Goal: Task Accomplishment & Management: Use online tool/utility

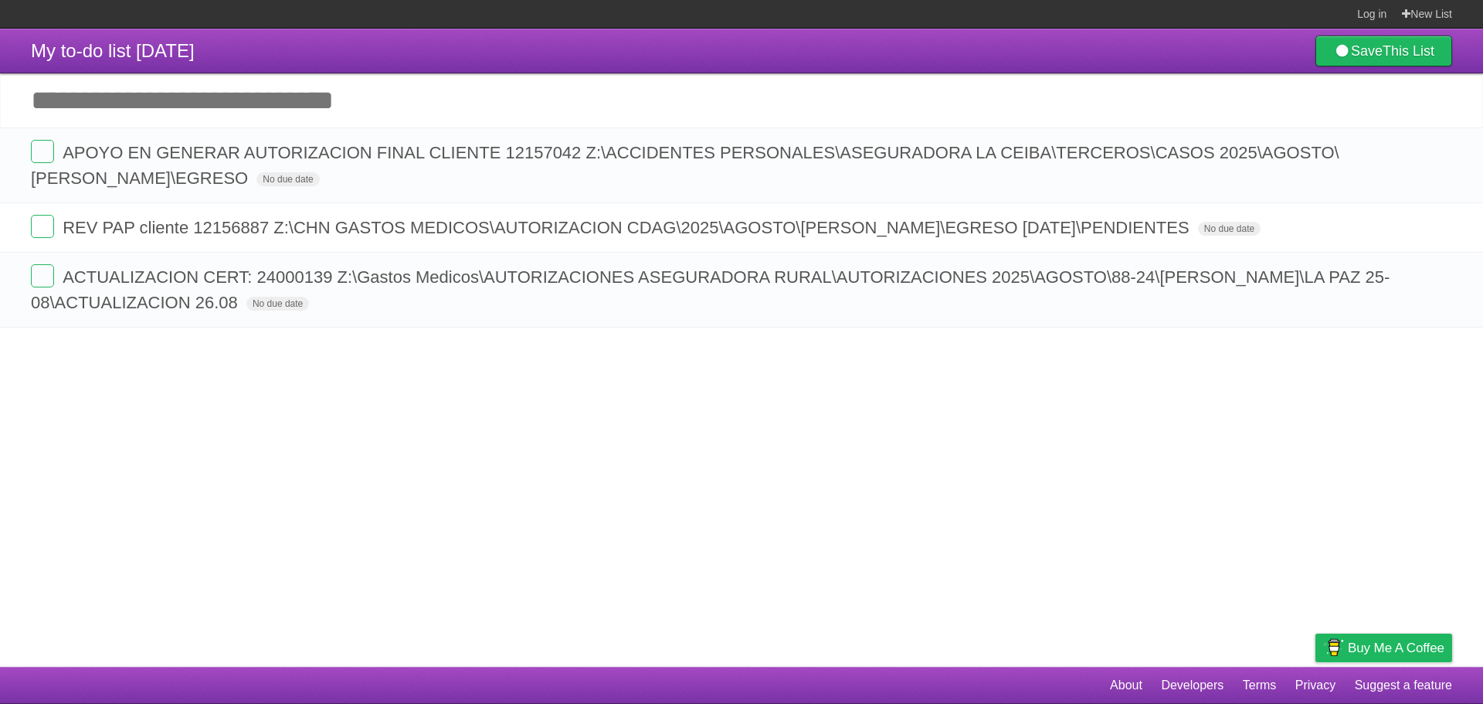
click at [371, 114] on input "Add another task" at bounding box center [741, 100] width 1483 height 54
paste input "**********"
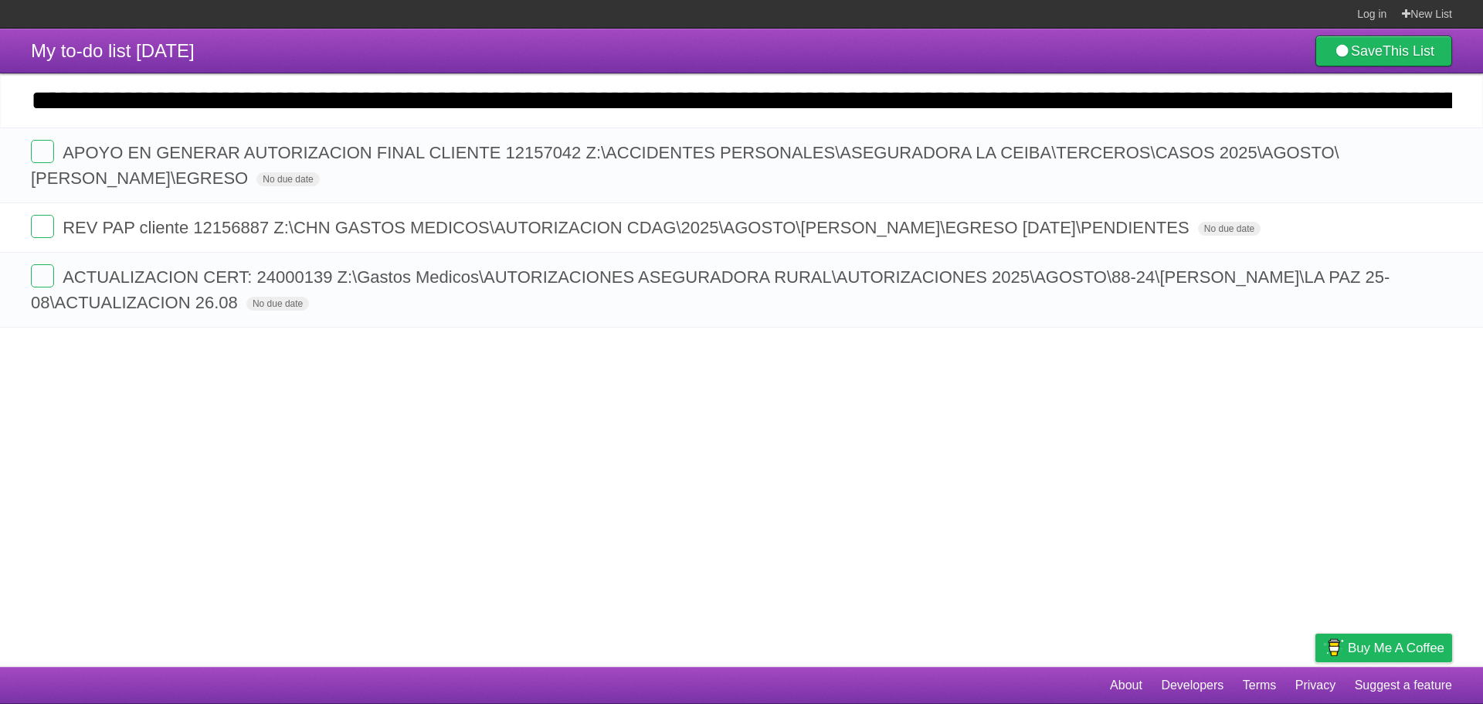
scroll to position [0, 2390]
type input "**********"
click input "*********" at bounding box center [0, 0] width 0 height 0
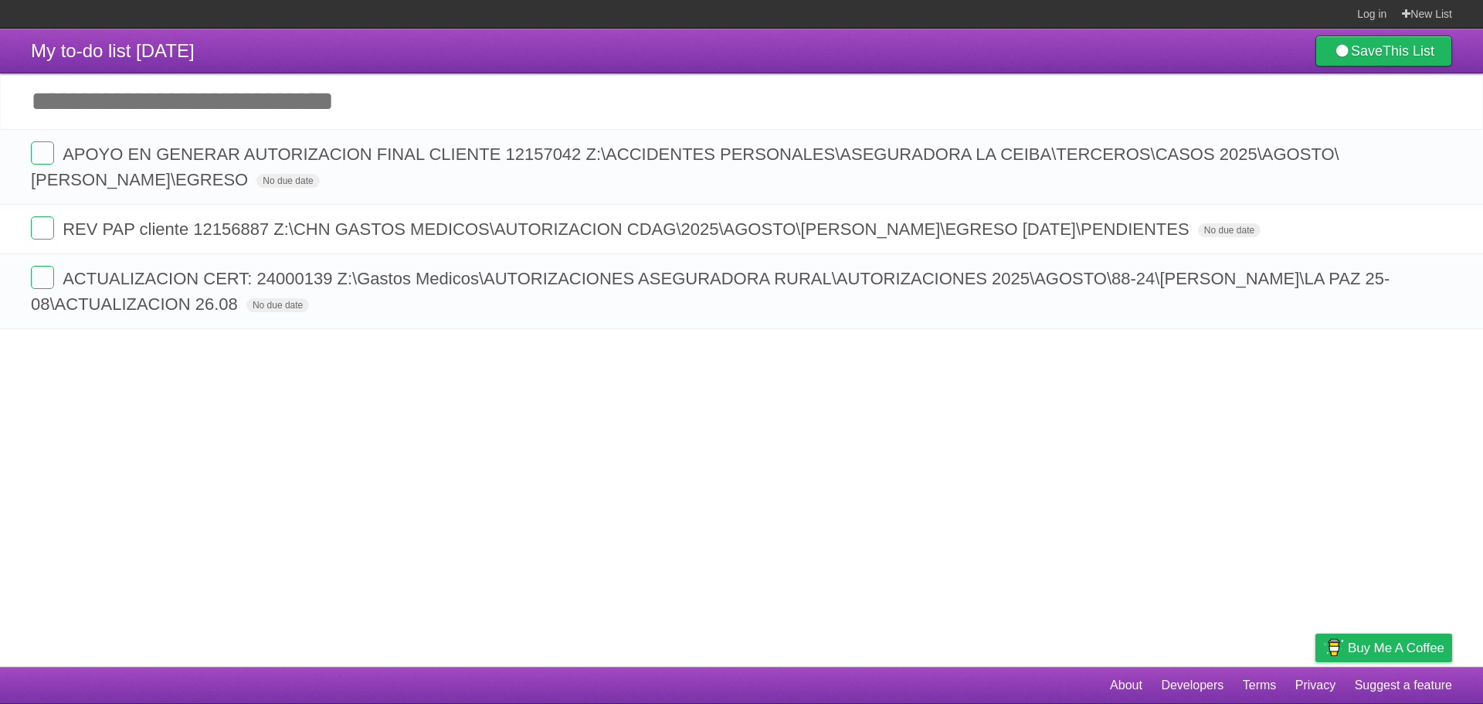
scroll to position [0, 0]
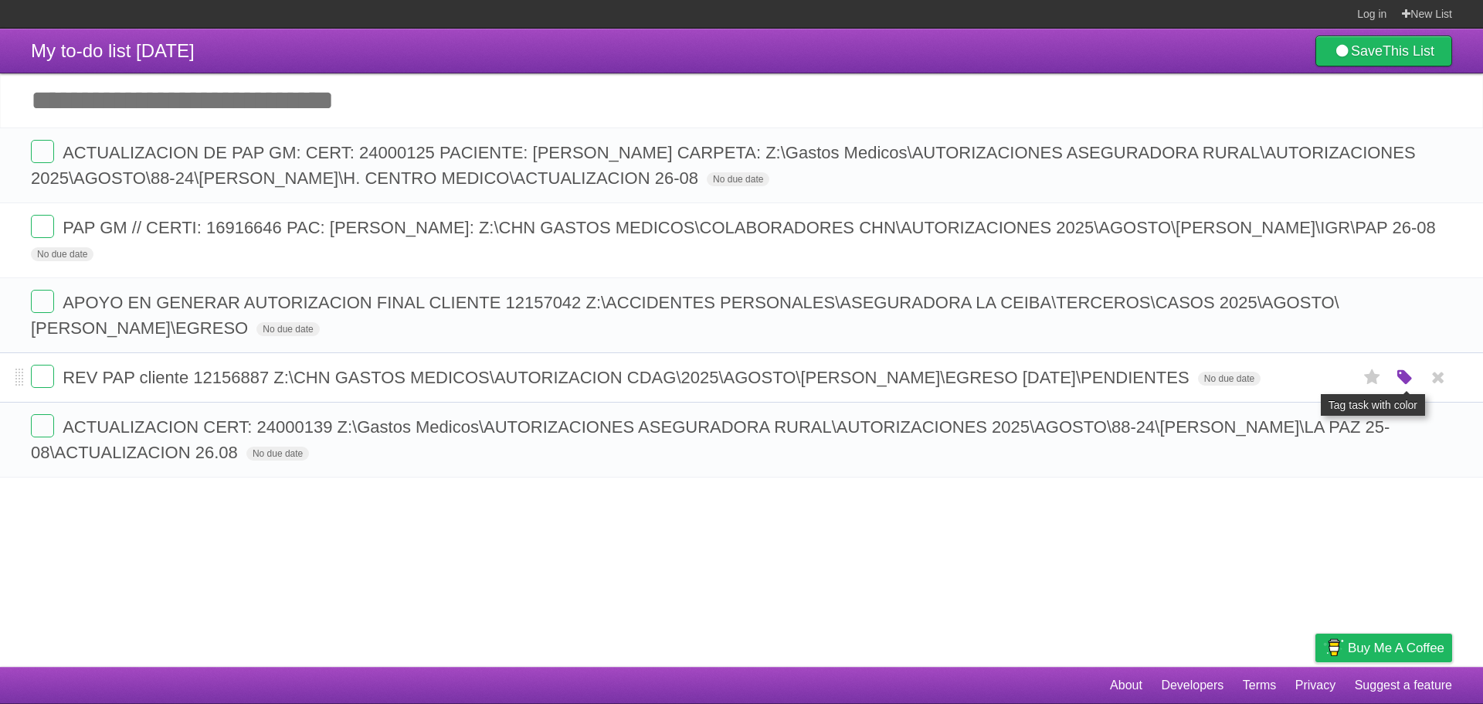
click at [1408, 388] on icon "button" at bounding box center [1405, 378] width 22 height 20
click at [1281, 385] on label "Blue" at bounding box center [1275, 376] width 17 height 17
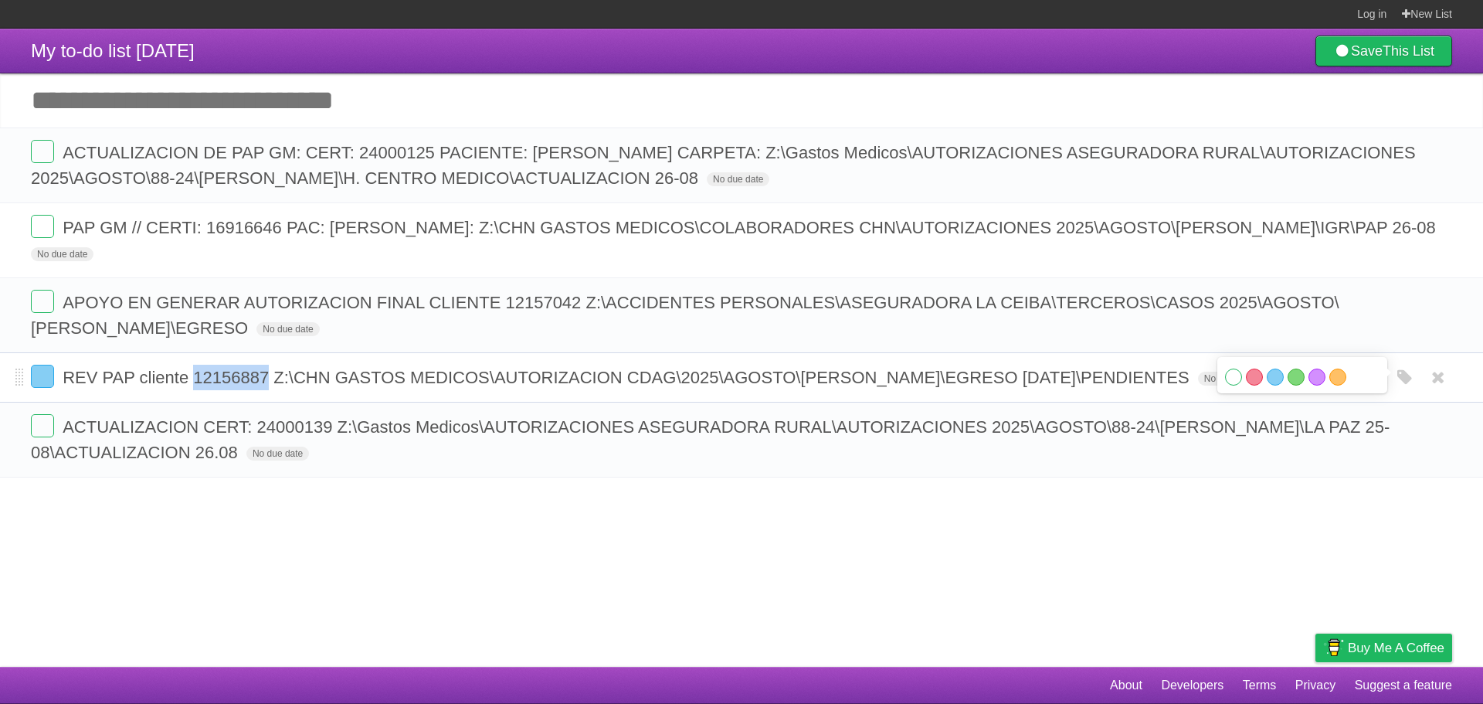
copy span "12156887"
drag, startPoint x: 193, startPoint y: 380, endPoint x: 270, endPoint y: 392, distance: 77.3
click at [270, 392] on li "REV PAP cliente 12156887 Z:\CHN GASTOS MEDICOS\AUTORIZACION CDAG\2025\AGOSTO\EN…" at bounding box center [741, 377] width 1483 height 50
copy span "Z:\CHN GASTOS MEDICOS\AUTORIZACION CDAG\2025\AGOSTO\ENESTOR DALYS AVILA MARTINE…"
drag, startPoint x: 273, startPoint y: 380, endPoint x: 1363, endPoint y: 382, distance: 1089.9
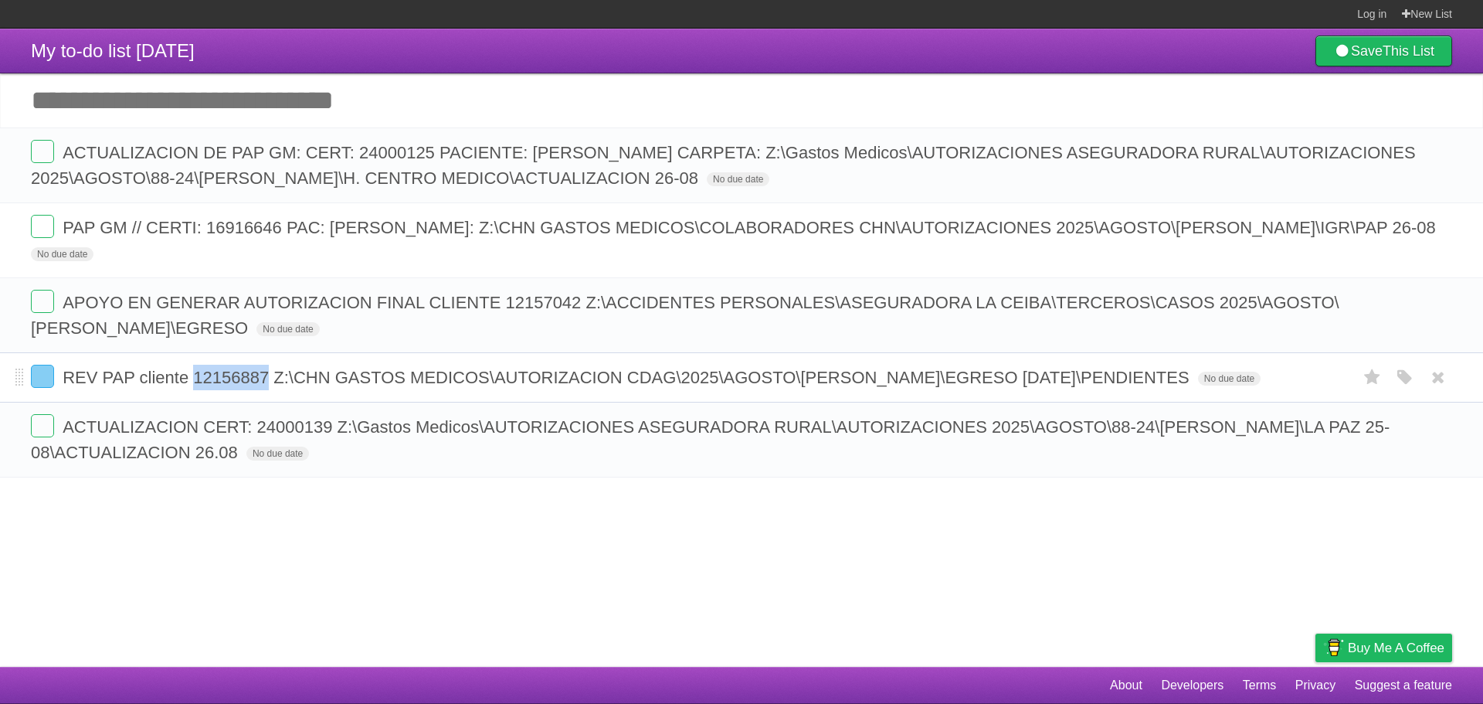
click at [1193, 382] on span "REV PAP cliente 12156887 Z:\CHN GASTOS MEDICOS\AUTORIZACION CDAG\2025\AGOSTO\[P…" at bounding box center [628, 377] width 1131 height 19
click at [35, 371] on label at bounding box center [42, 376] width 23 height 23
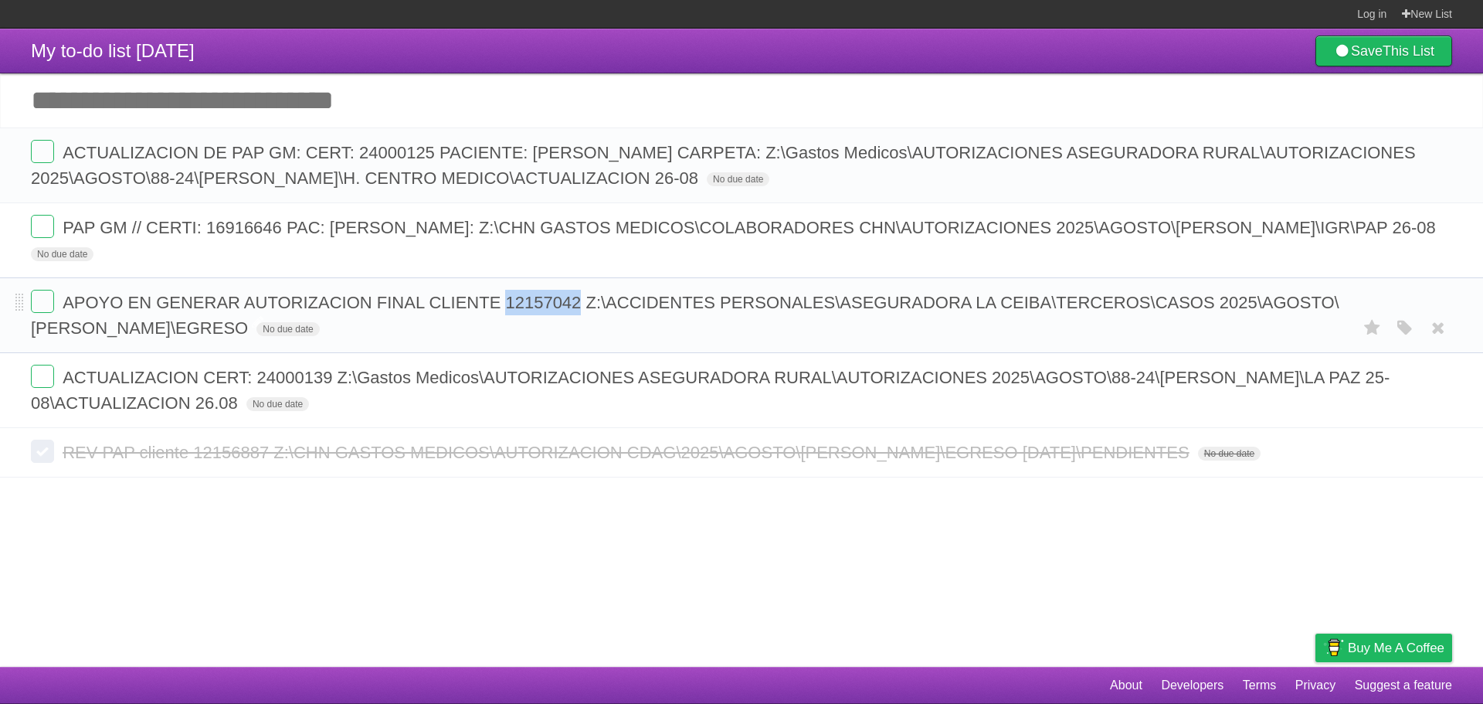
copy span "12157042"
drag, startPoint x: 505, startPoint y: 304, endPoint x: 580, endPoint y: 313, distance: 75.5
click at [580, 313] on span "APOYO EN GENERAR AUTORIZACION FINAL CLIENTE 12157042 Z:\ACCIDENTES PERSONALES\A…" at bounding box center [685, 315] width 1309 height 45
click at [43, 297] on label at bounding box center [42, 301] width 23 height 23
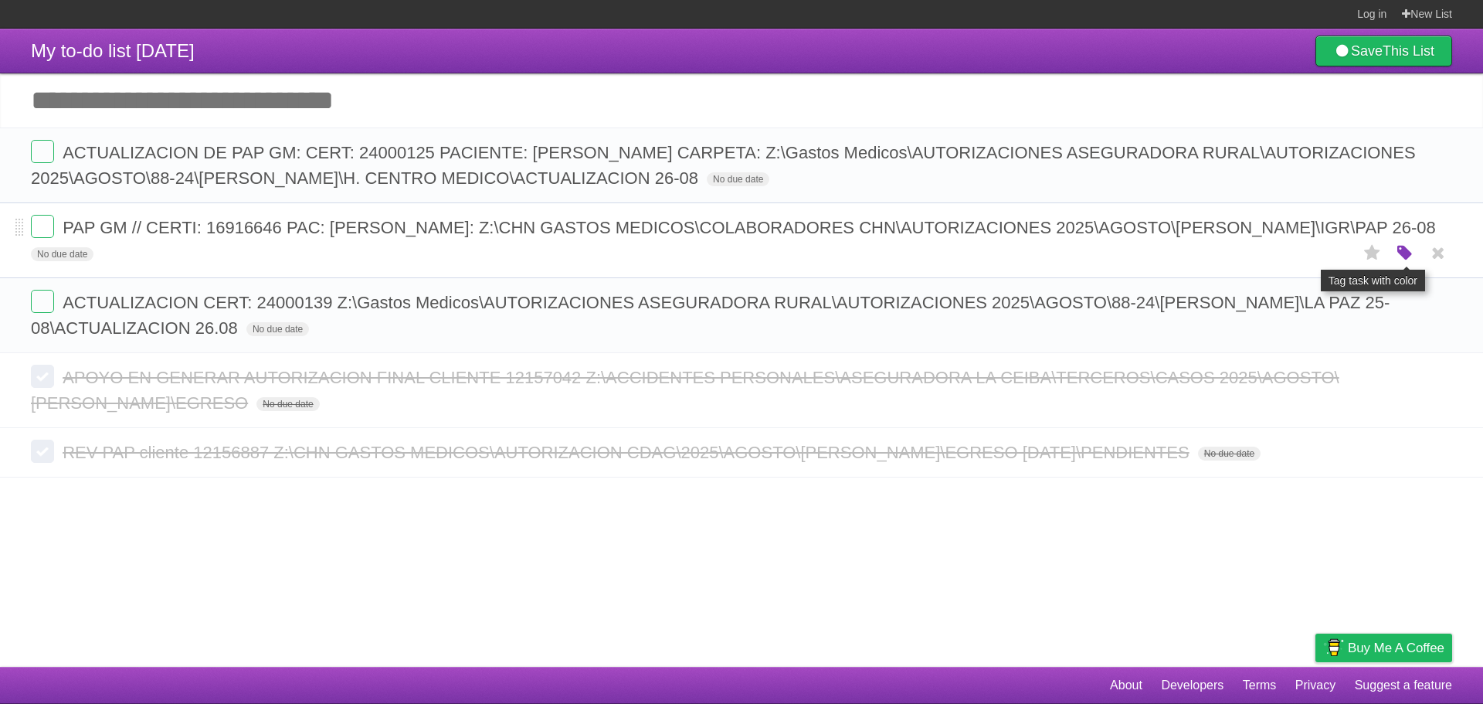
click at [1404, 253] on icon "button" at bounding box center [1405, 253] width 22 height 20
click at [1285, 248] on div "White Red Blue Green Purple Orange" at bounding box center [1302, 254] width 154 height 21
click at [1281, 250] on label "Blue" at bounding box center [1275, 252] width 17 height 17
click at [46, 220] on label at bounding box center [42, 226] width 23 height 23
